Goal: Navigation & Orientation: Find specific page/section

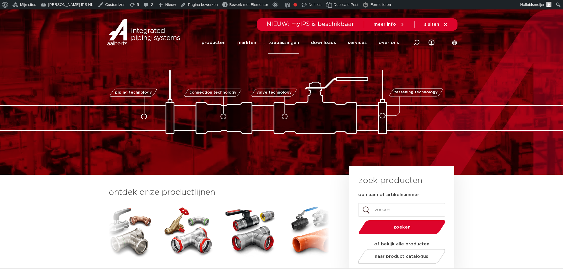
click at [279, 44] on link "toepassingen" at bounding box center [283, 42] width 31 height 23
